Goal: Transaction & Acquisition: Purchase product/service

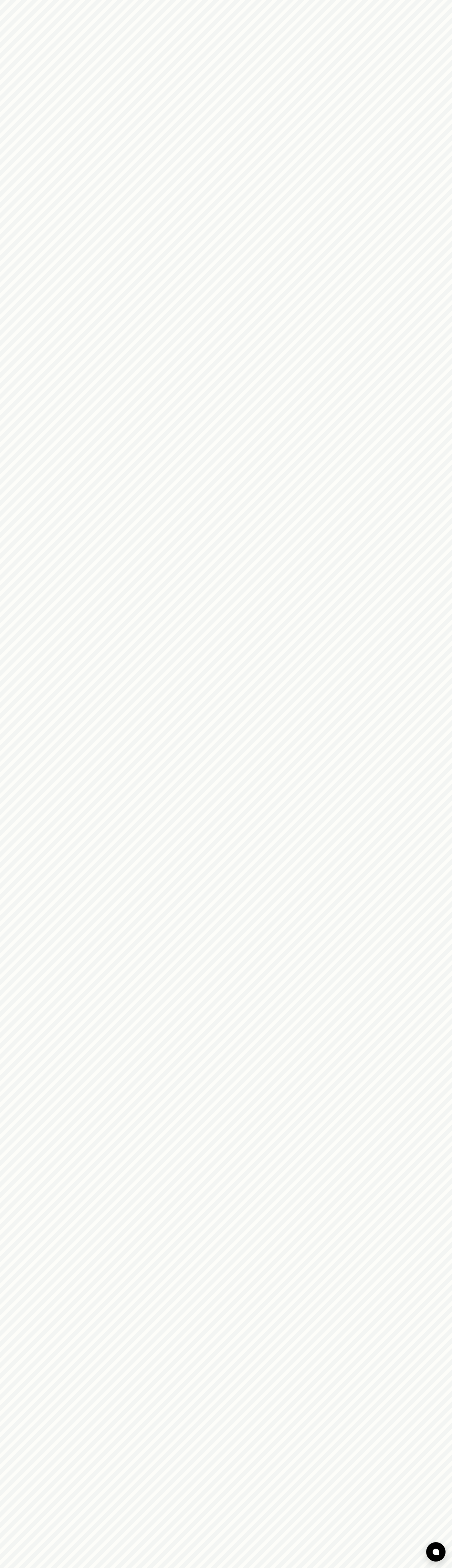
click at [141, 0] on html at bounding box center [226, 0] width 452 height 0
click at [426, 0] on html at bounding box center [226, 0] width 452 height 0
click at [298, 0] on html at bounding box center [226, 0] width 452 height 0
click at [19, 0] on html at bounding box center [226, 0] width 452 height 0
